Goal: Use online tool/utility

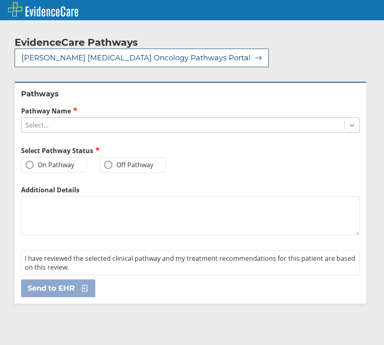
click at [348, 121] on icon at bounding box center [352, 125] width 8 height 8
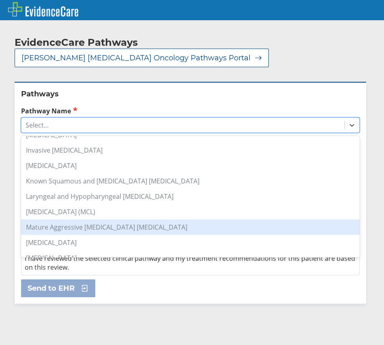
scroll to position [446, 0]
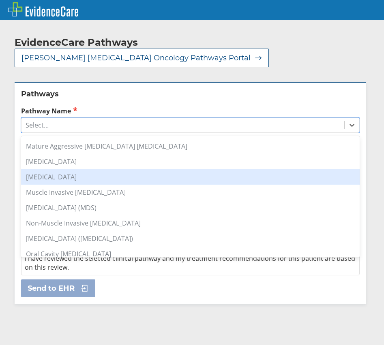
click at [86, 169] on div "[MEDICAL_DATA]" at bounding box center [190, 176] width 339 height 15
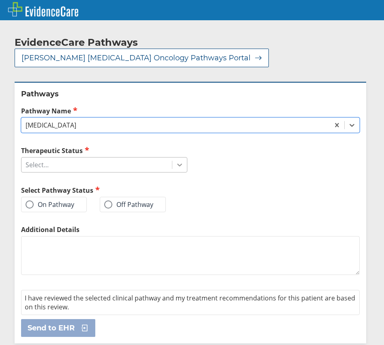
click at [172, 158] on div at bounding box center [179, 165] width 15 height 15
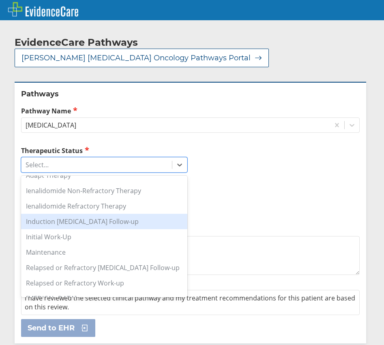
scroll to position [66, 0]
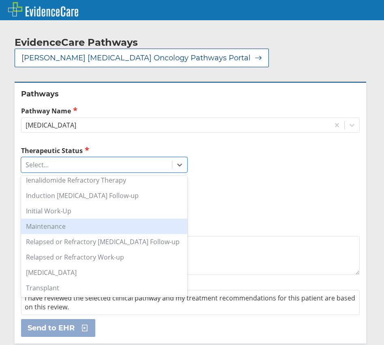
click at [73, 219] on div "Maintenance" at bounding box center [104, 226] width 166 height 15
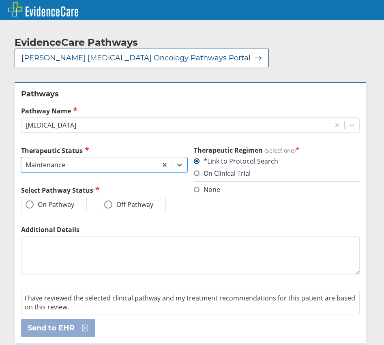
click at [69, 201] on label "On Pathway" at bounding box center [50, 205] width 49 height 8
click at [0, 0] on input "On Pathway" at bounding box center [0, 0] width 0 height 0
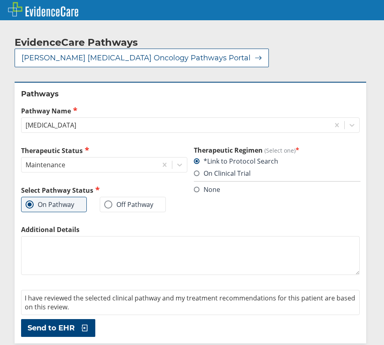
click at [66, 324] on span "Send to EHR" at bounding box center [51, 329] width 47 height 10
